Goal: Information Seeking & Learning: Learn about a topic

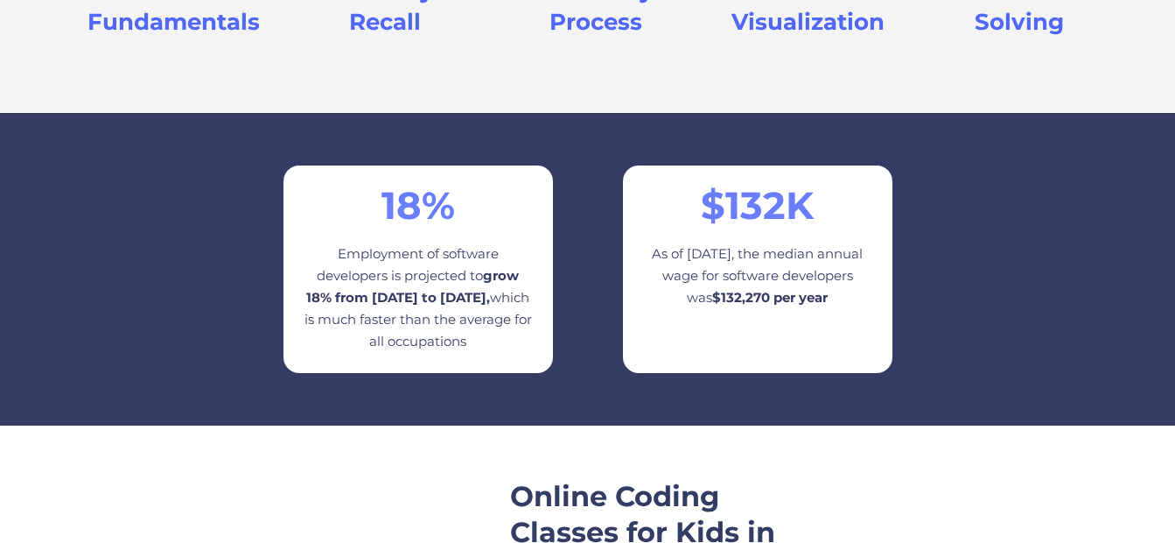
scroll to position [2209, 0]
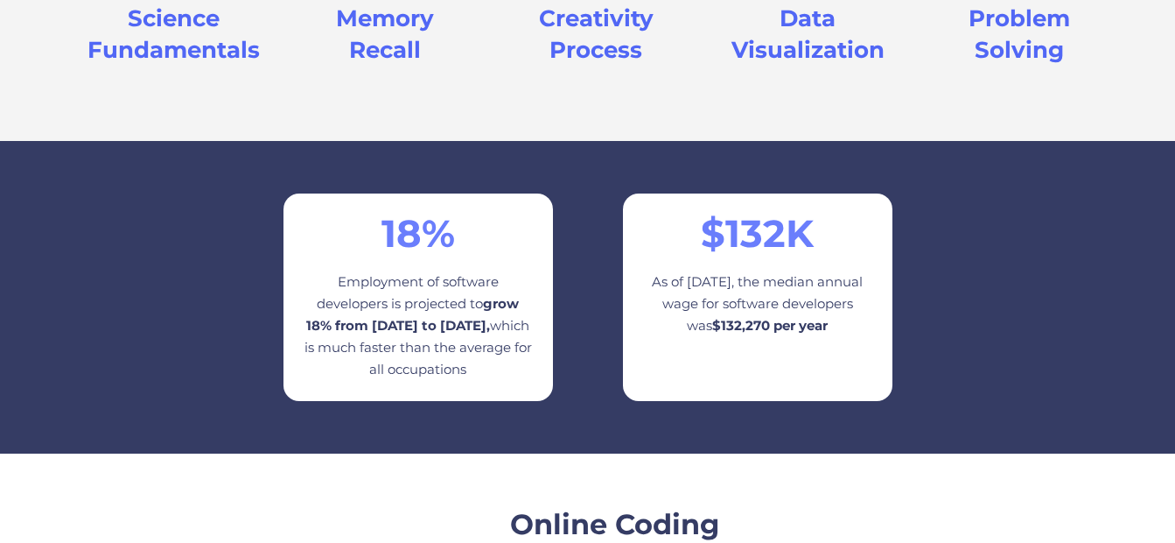
click at [768, 328] on div "$ 132 K As of [DATE], the median annual wage for software developers was $132,2…" at bounding box center [758, 296] width 270 height 207
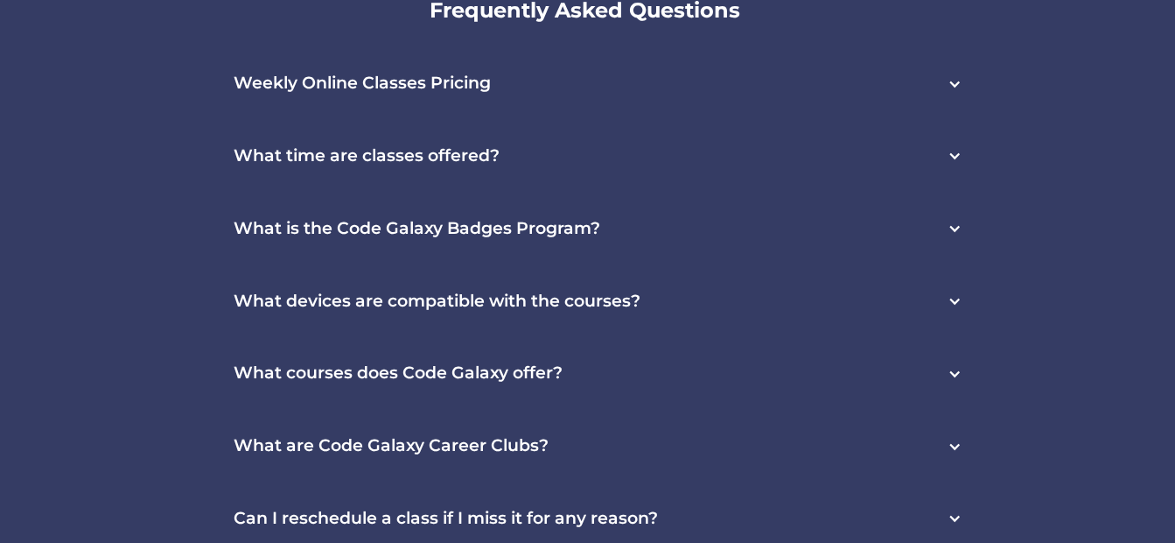
scroll to position [4838, 0]
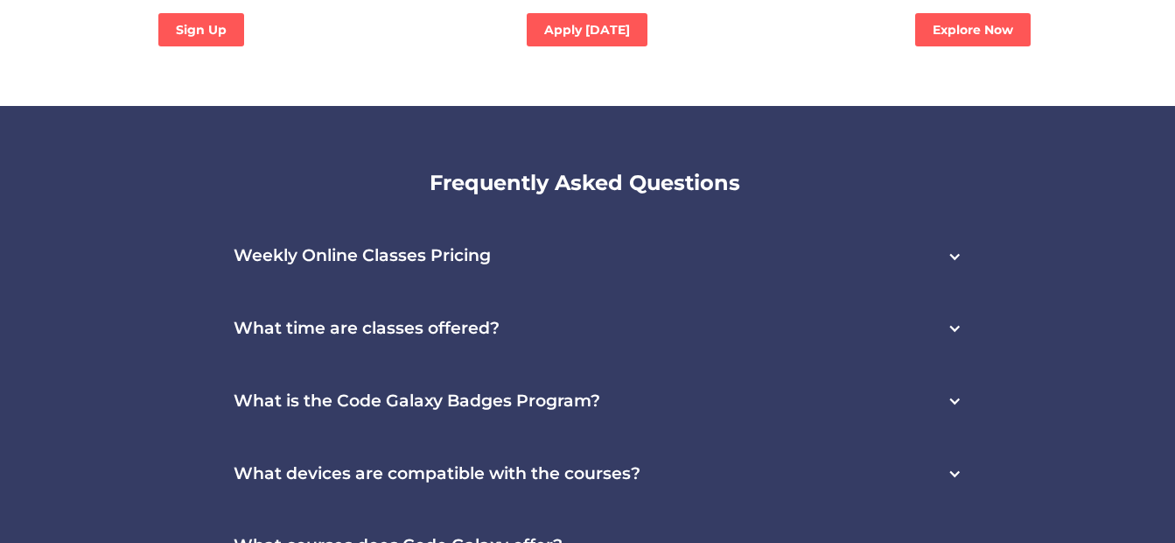
click at [665, 220] on div "Weekly Online Classes Pricing" at bounding box center [587, 256] width 783 height 73
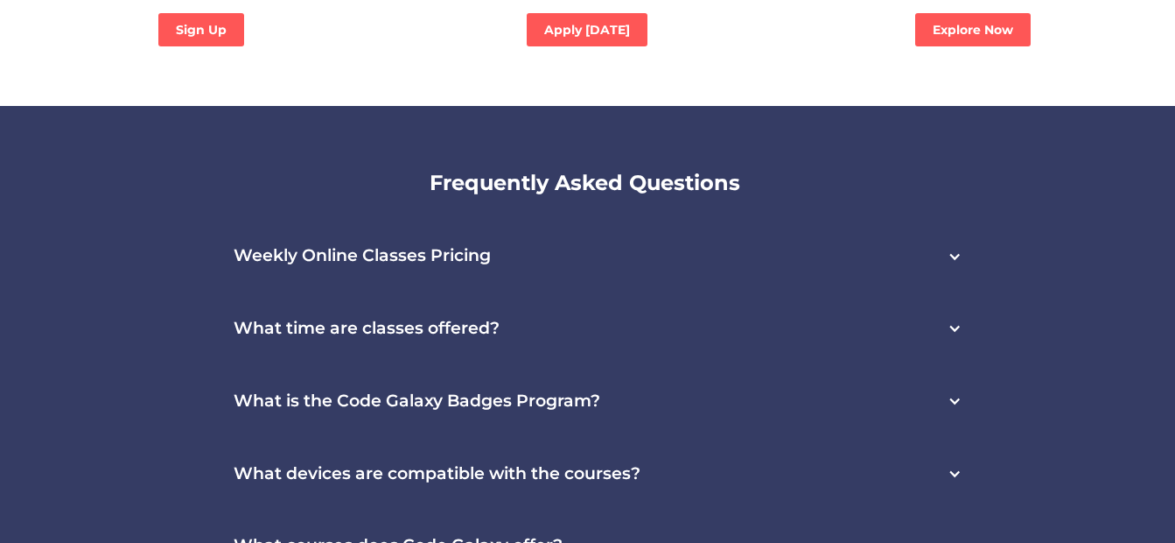
click at [922, 220] on div "Weekly Online Classes Pricing" at bounding box center [587, 256] width 783 height 73
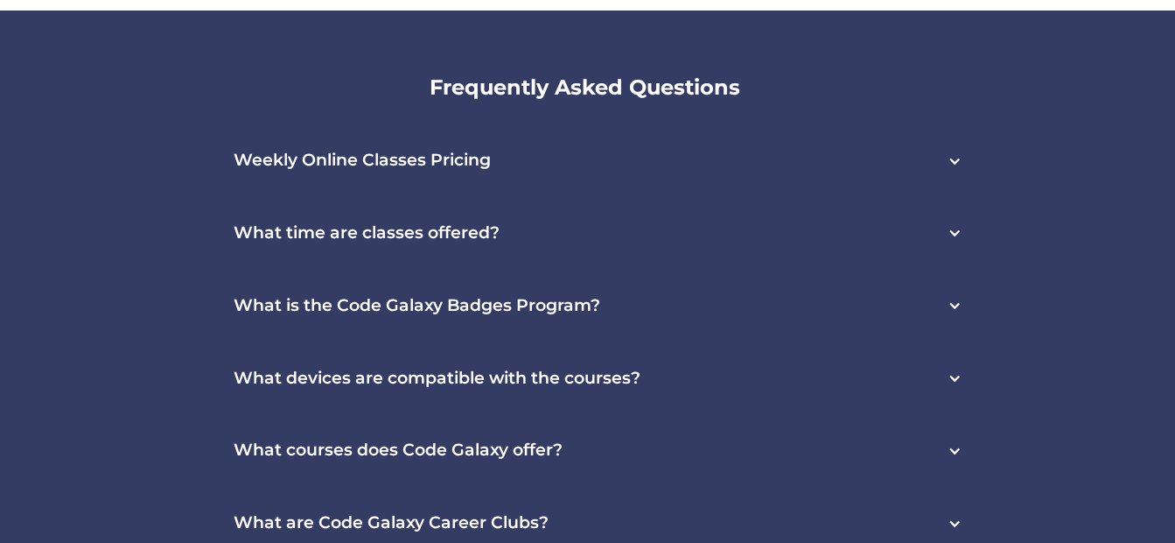
scroll to position [4759, 0]
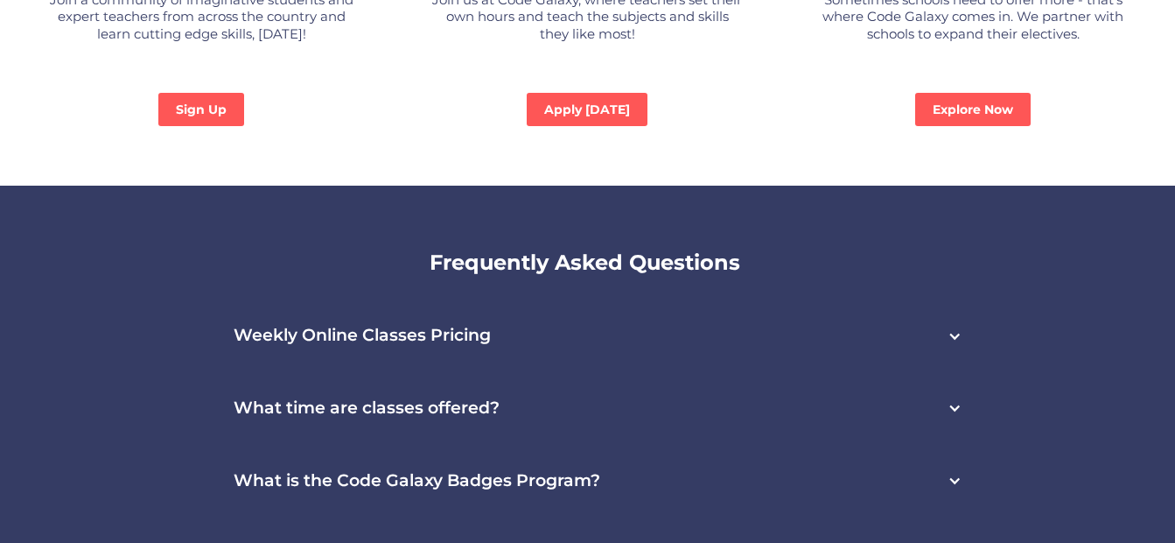
click at [548, 372] on div "What time are classes offered?" at bounding box center [587, 408] width 783 height 73
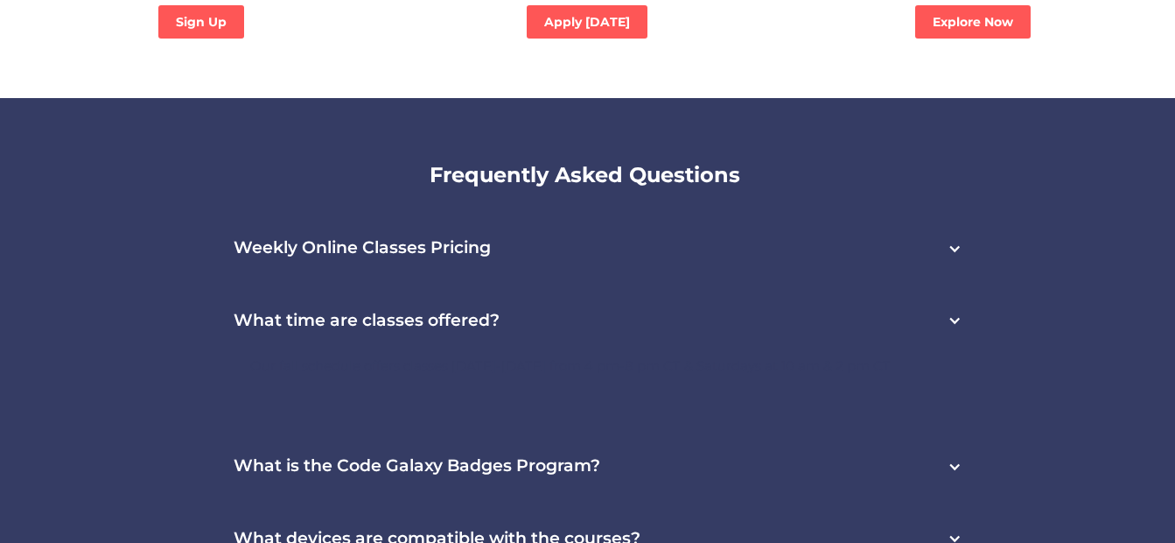
click at [577, 284] on div "What time are classes offered?" at bounding box center [587, 320] width 783 height 73
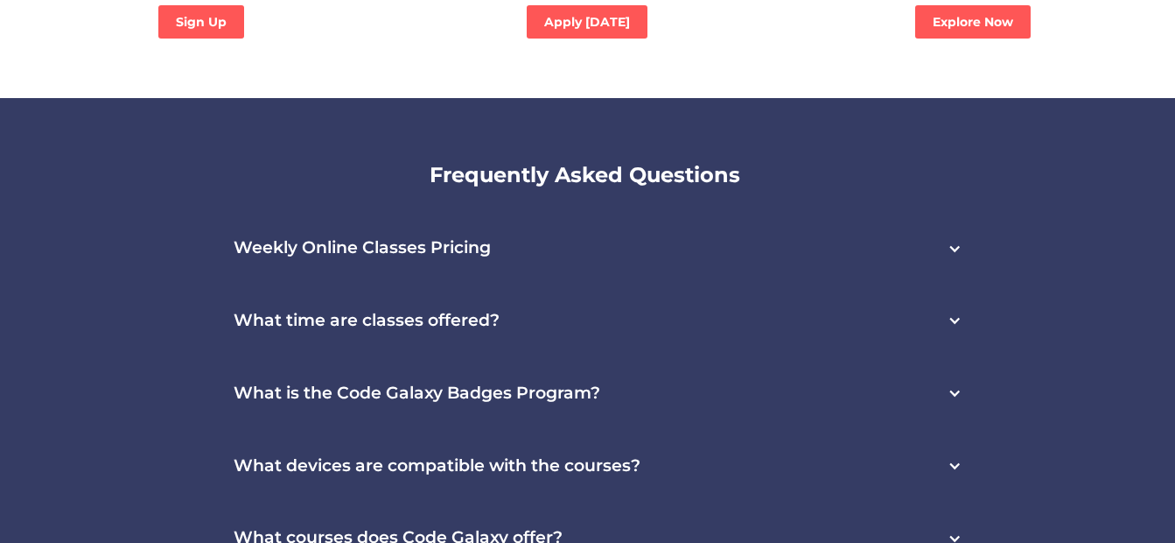
click at [577, 284] on div "What time are classes offered?" at bounding box center [587, 320] width 783 height 73
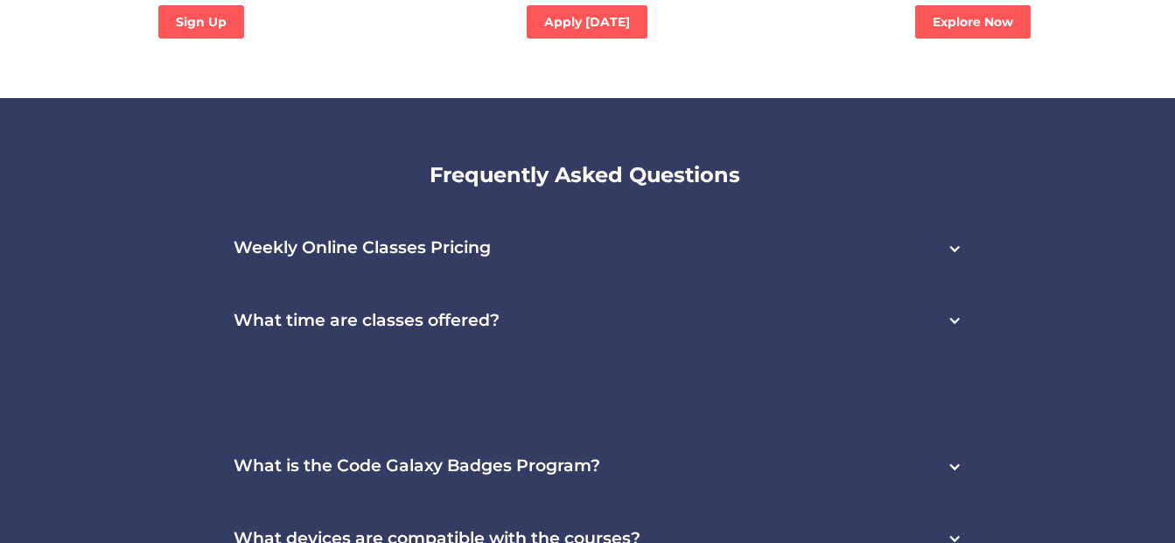
click at [577, 284] on div "What time are classes offered?" at bounding box center [587, 320] width 783 height 73
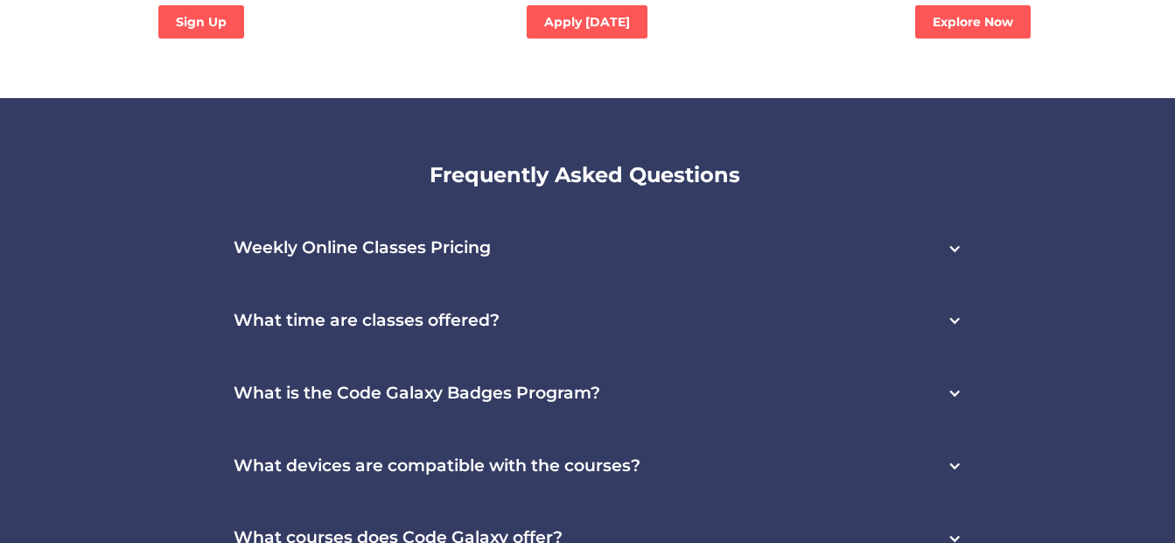
click at [582, 212] on div "Weekly Online Classes Pricing" at bounding box center [587, 248] width 783 height 73
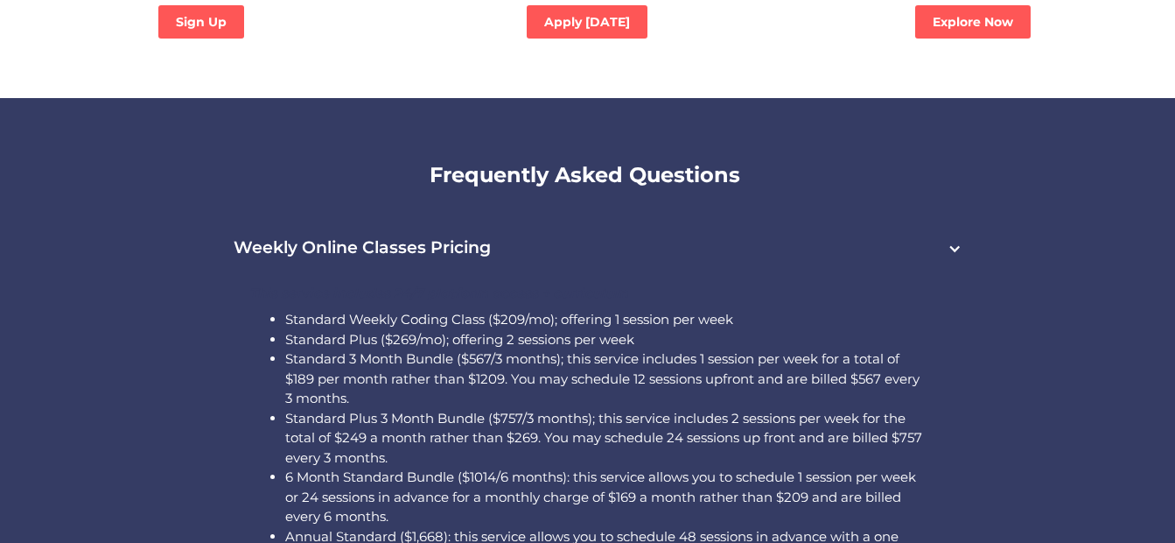
click at [582, 212] on div "Weekly Online Classes Pricing" at bounding box center [587, 248] width 783 height 73
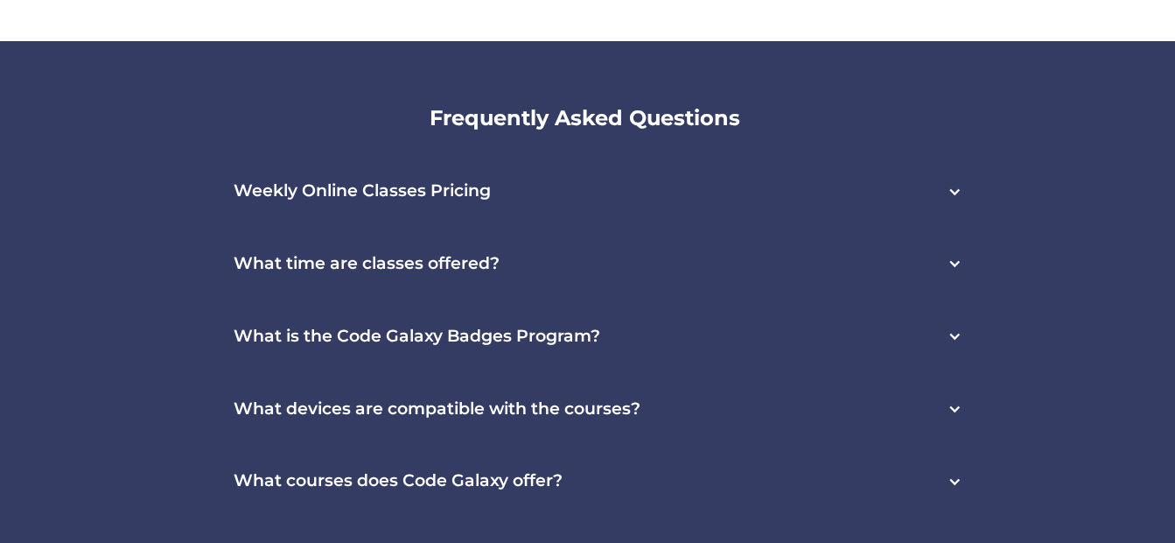
scroll to position [4934, 0]
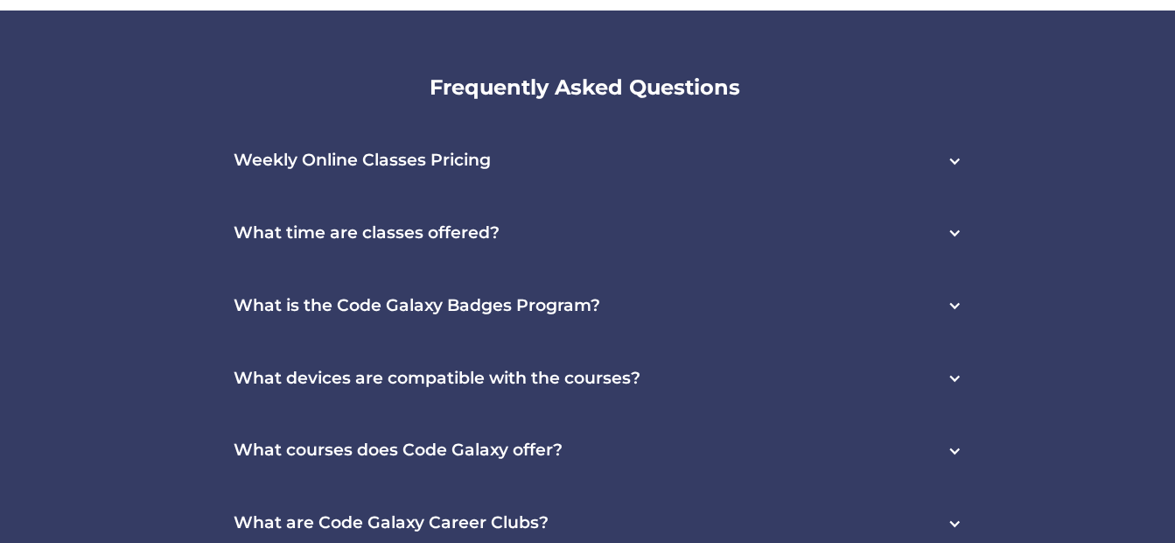
click at [625, 270] on div "What is the Code Galaxy Badges Program?" at bounding box center [587, 306] width 783 height 73
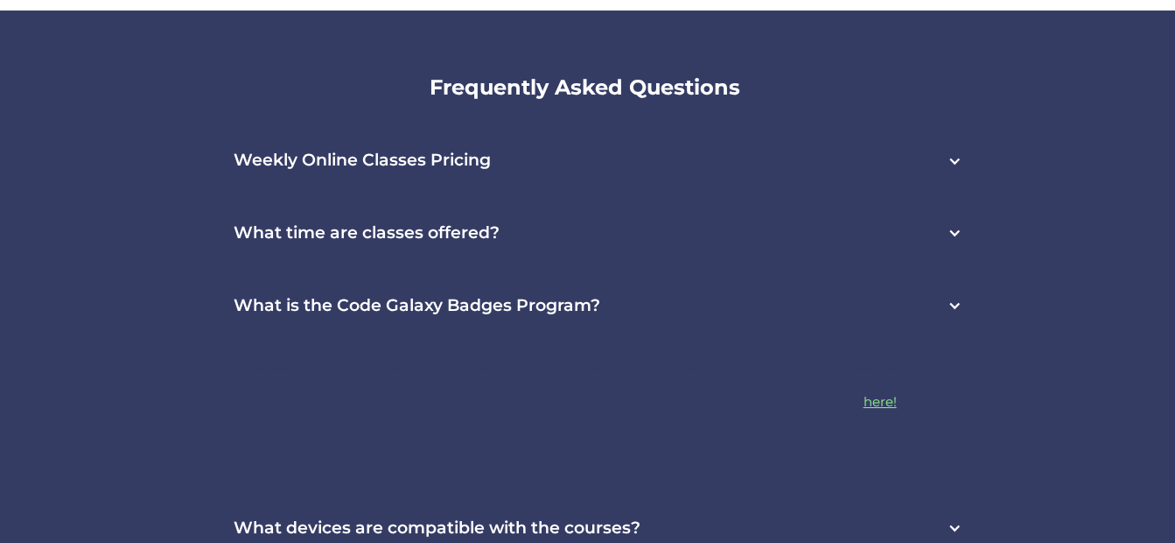
click at [625, 270] on div "What is the Code Galaxy Badges Program?" at bounding box center [587, 306] width 783 height 73
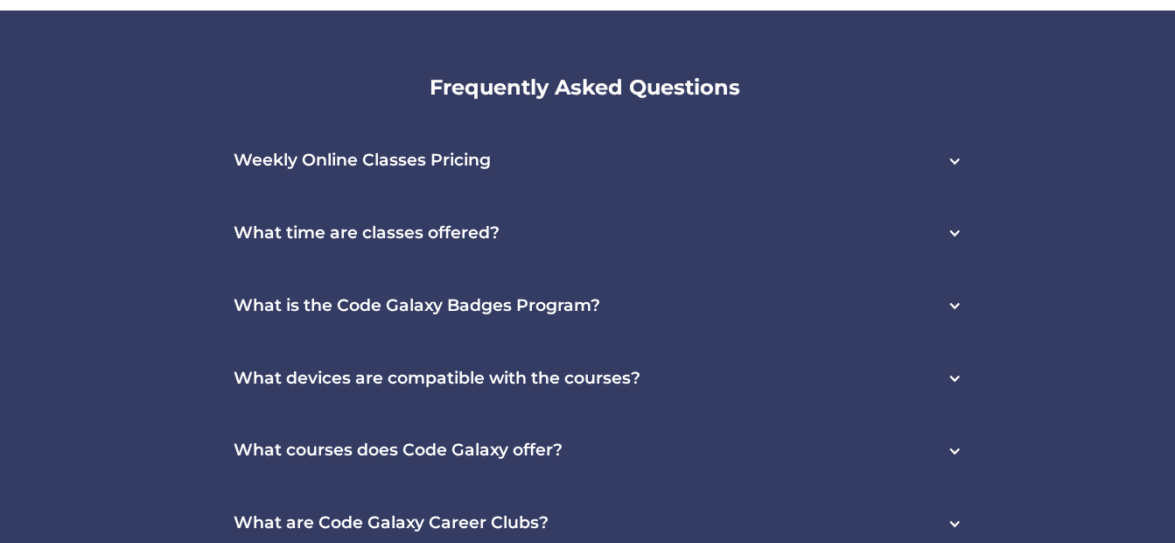
click at [653, 342] on div "What devices are compatible with the courses?" at bounding box center [587, 378] width 783 height 73
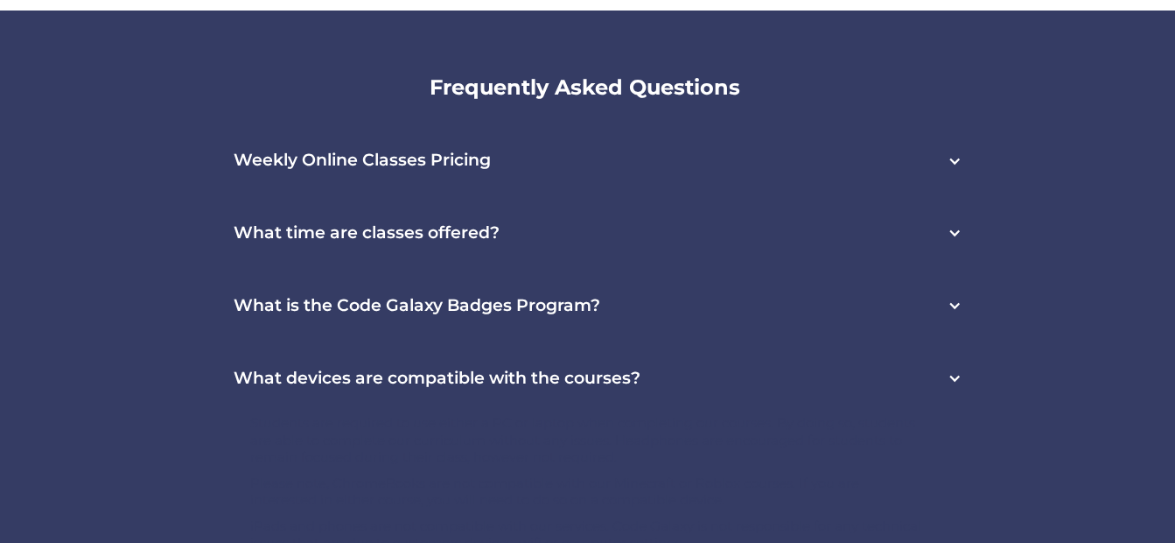
click at [653, 342] on div "What devices are compatible with the courses?" at bounding box center [587, 378] width 783 height 73
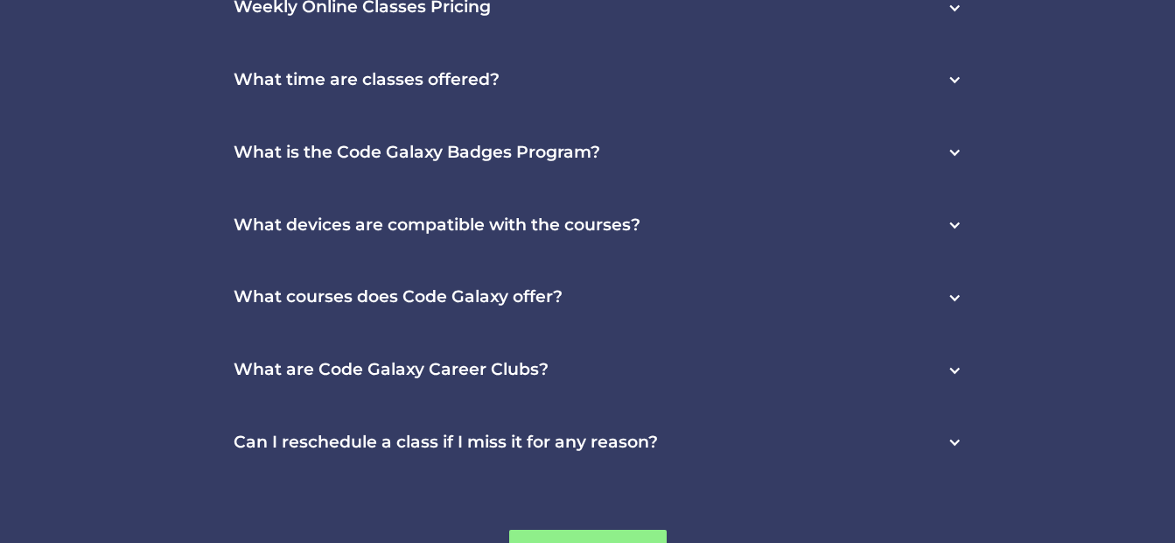
scroll to position [5109, 0]
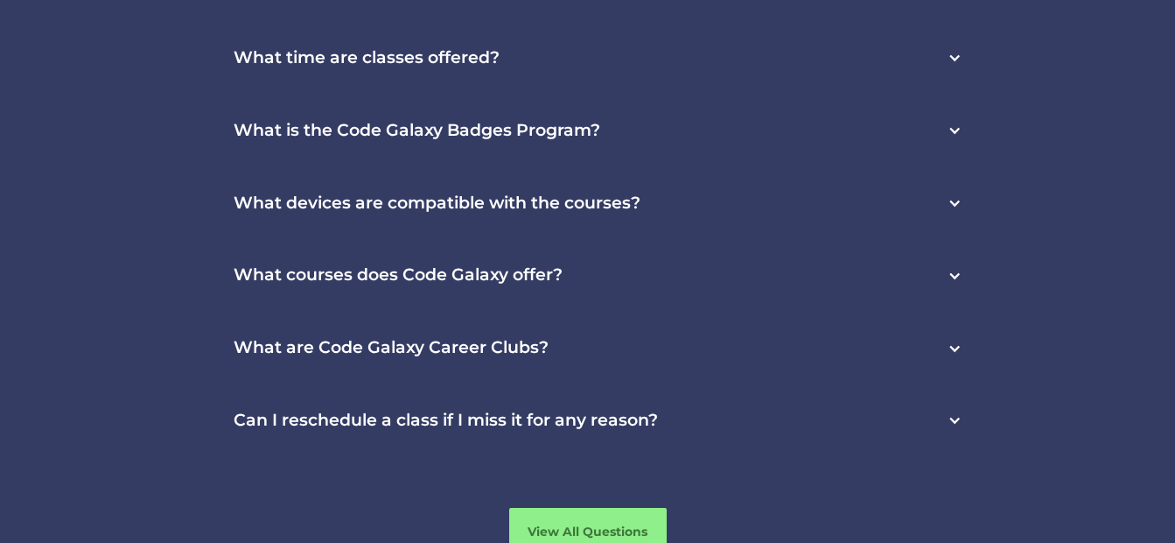
click at [635, 239] on div "What courses does Code Galaxy offer?" at bounding box center [587, 275] width 783 height 73
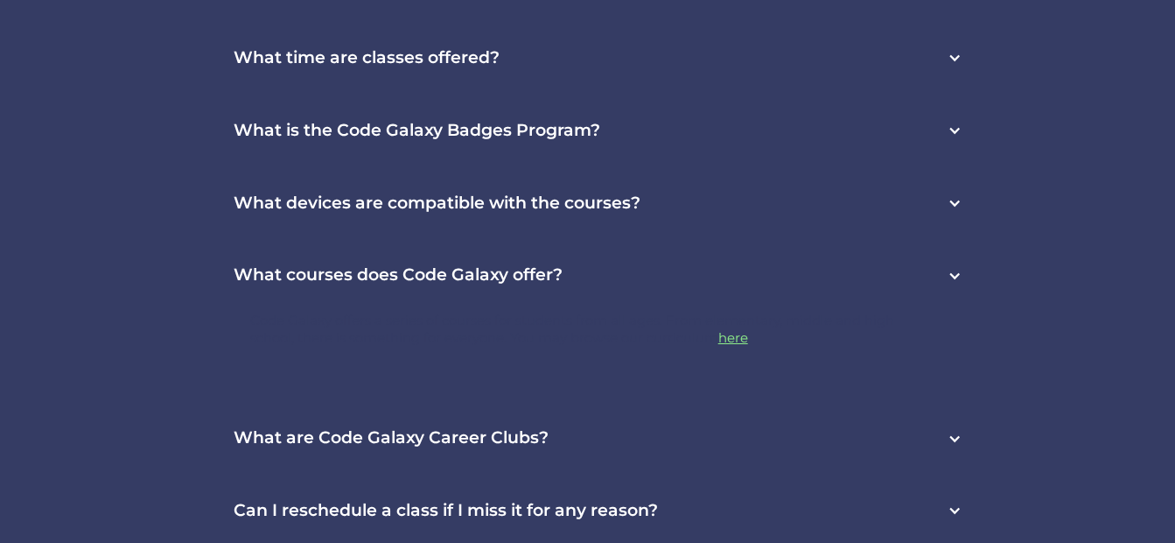
click at [635, 239] on div "What courses does Code Galaxy offer?" at bounding box center [587, 275] width 783 height 73
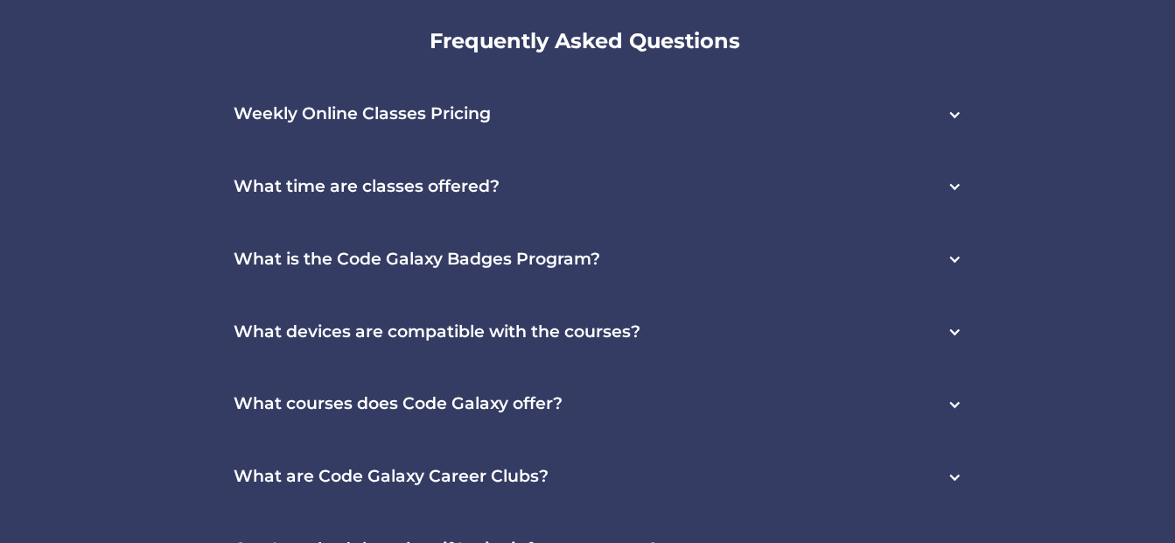
scroll to position [4846, 0]
